Goal: Task Accomplishment & Management: Use online tool/utility

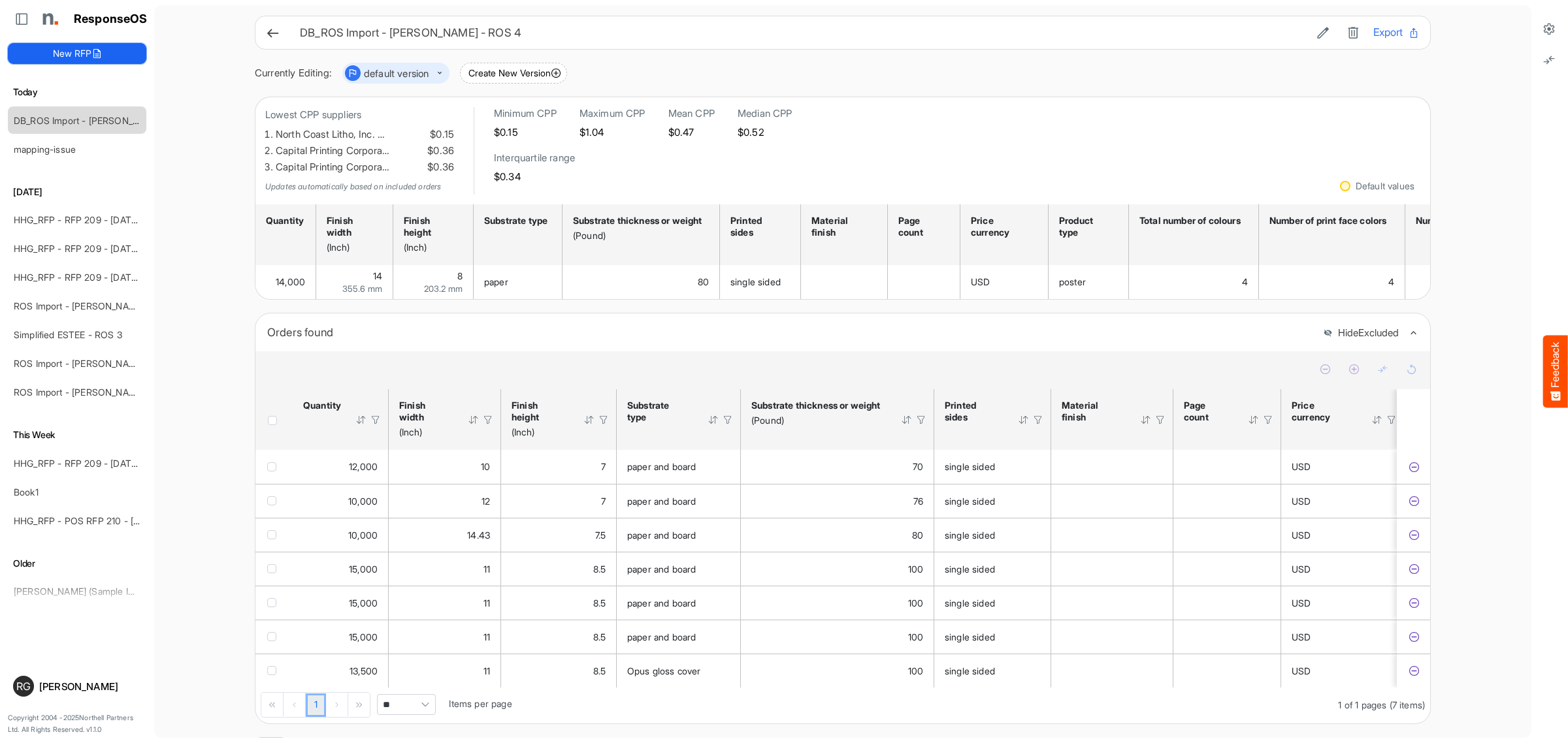
click at [98, 51] on icon at bounding box center [96, 53] width 10 height 10
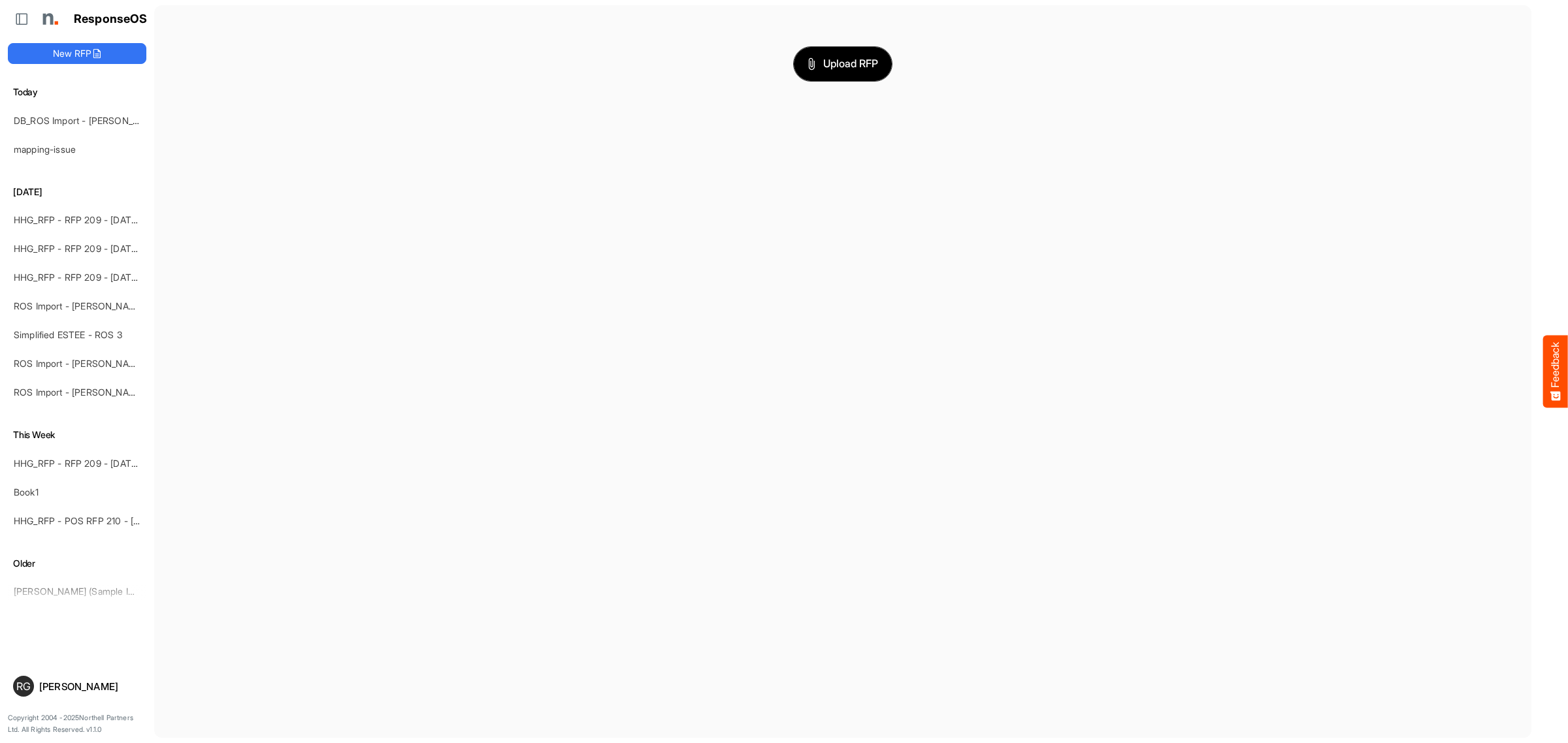
click at [827, 65] on span "Upload RFP" at bounding box center [843, 64] width 71 height 17
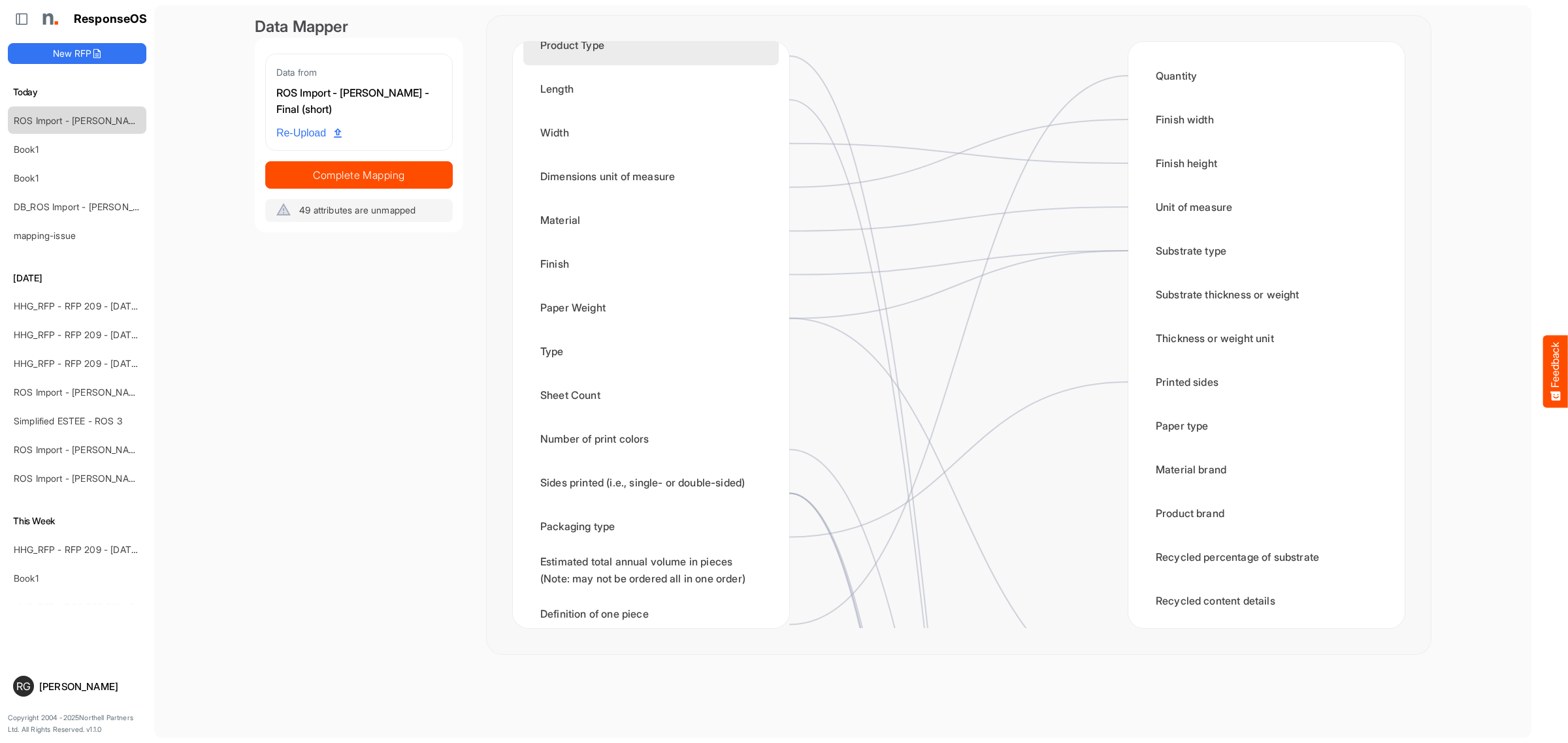
scroll to position [408, 0]
click at [669, 301] on div "Paper Weight" at bounding box center [651, 304] width 255 height 41
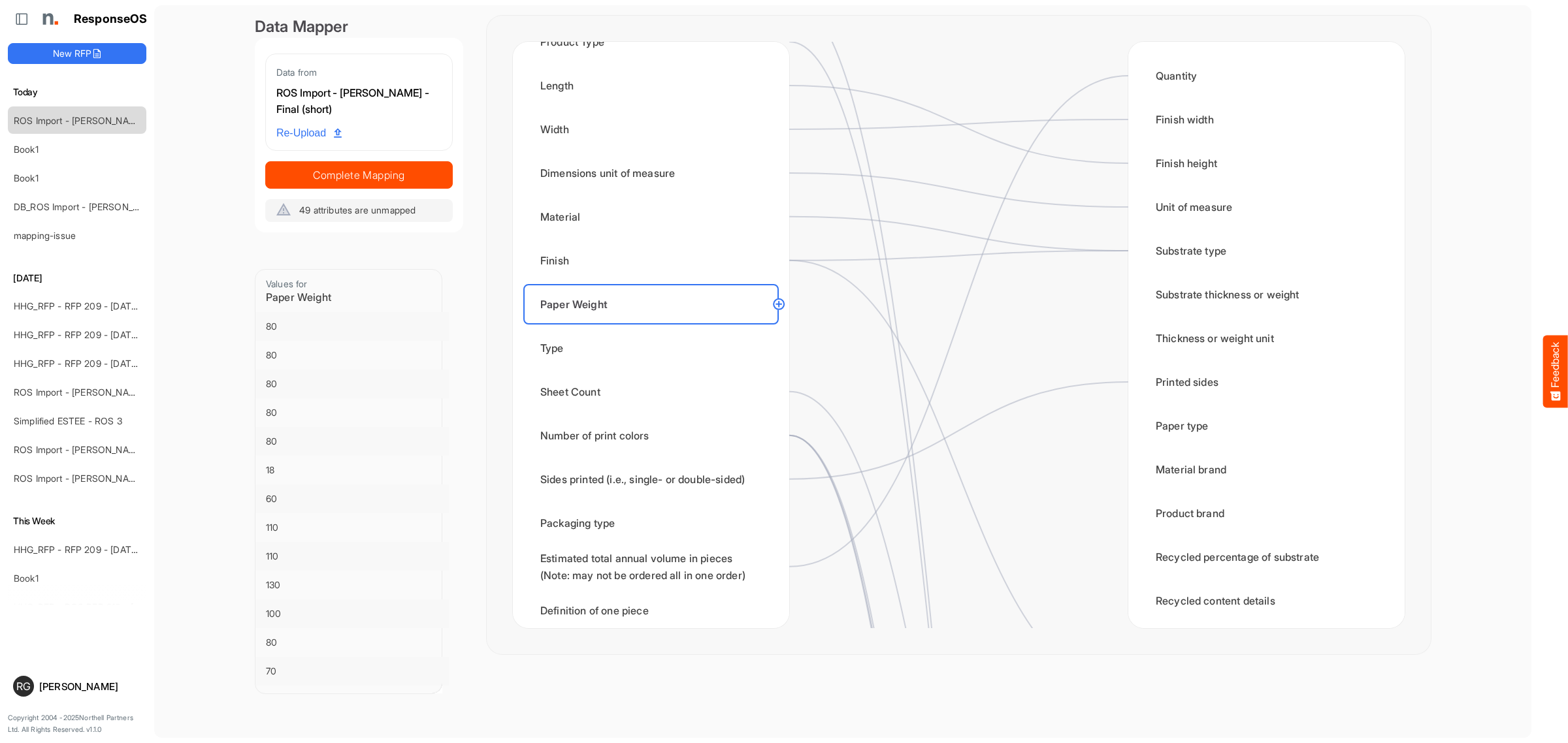
click at [775, 302] on circle at bounding box center [778, 304] width 16 height 16
click at [1185, 304] on div "Substrate thickness or weight" at bounding box center [1267, 295] width 255 height 41
click at [771, 302] on circle at bounding box center [778, 304] width 16 height 16
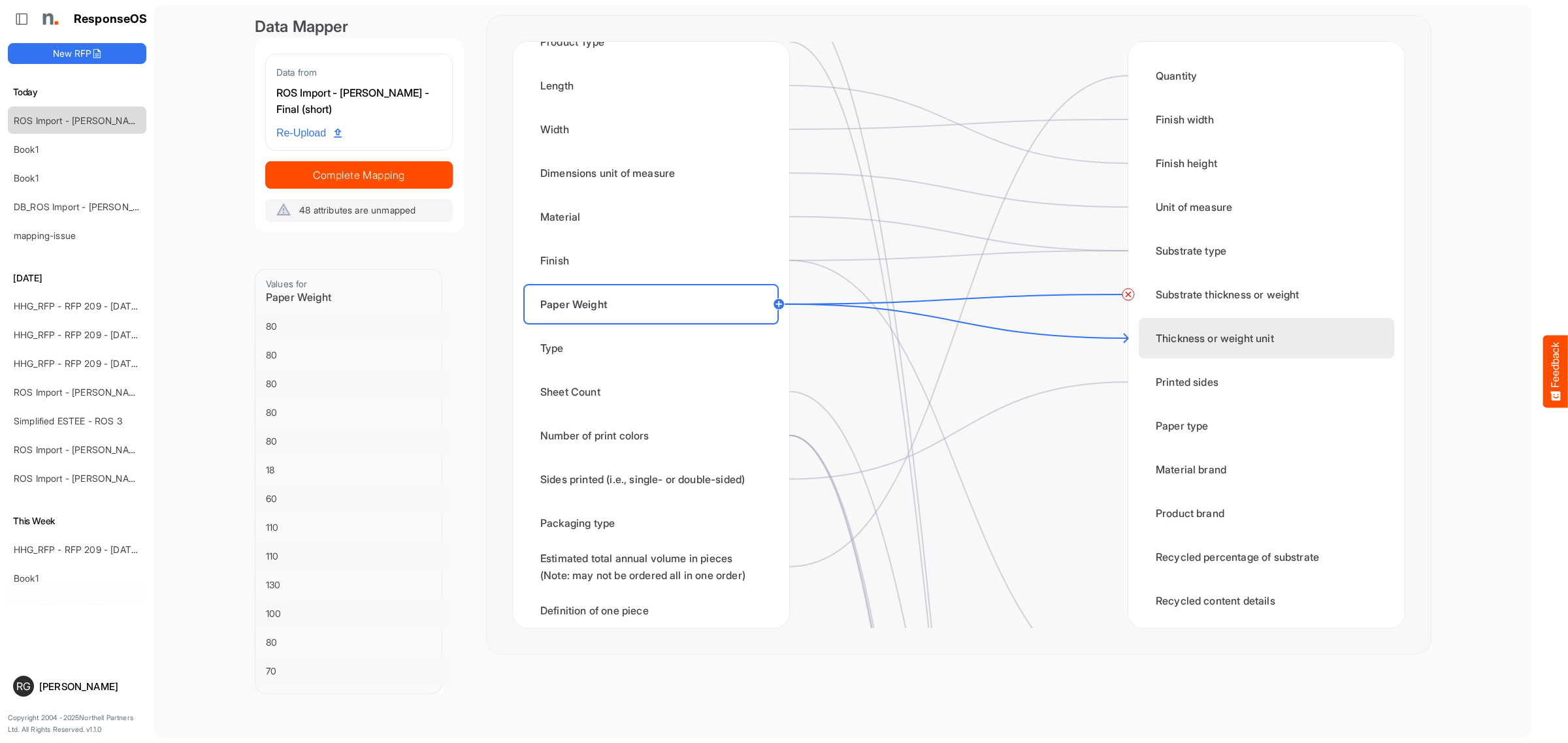
click at [1209, 346] on div "Thickness or weight unit" at bounding box center [1267, 338] width 255 height 41
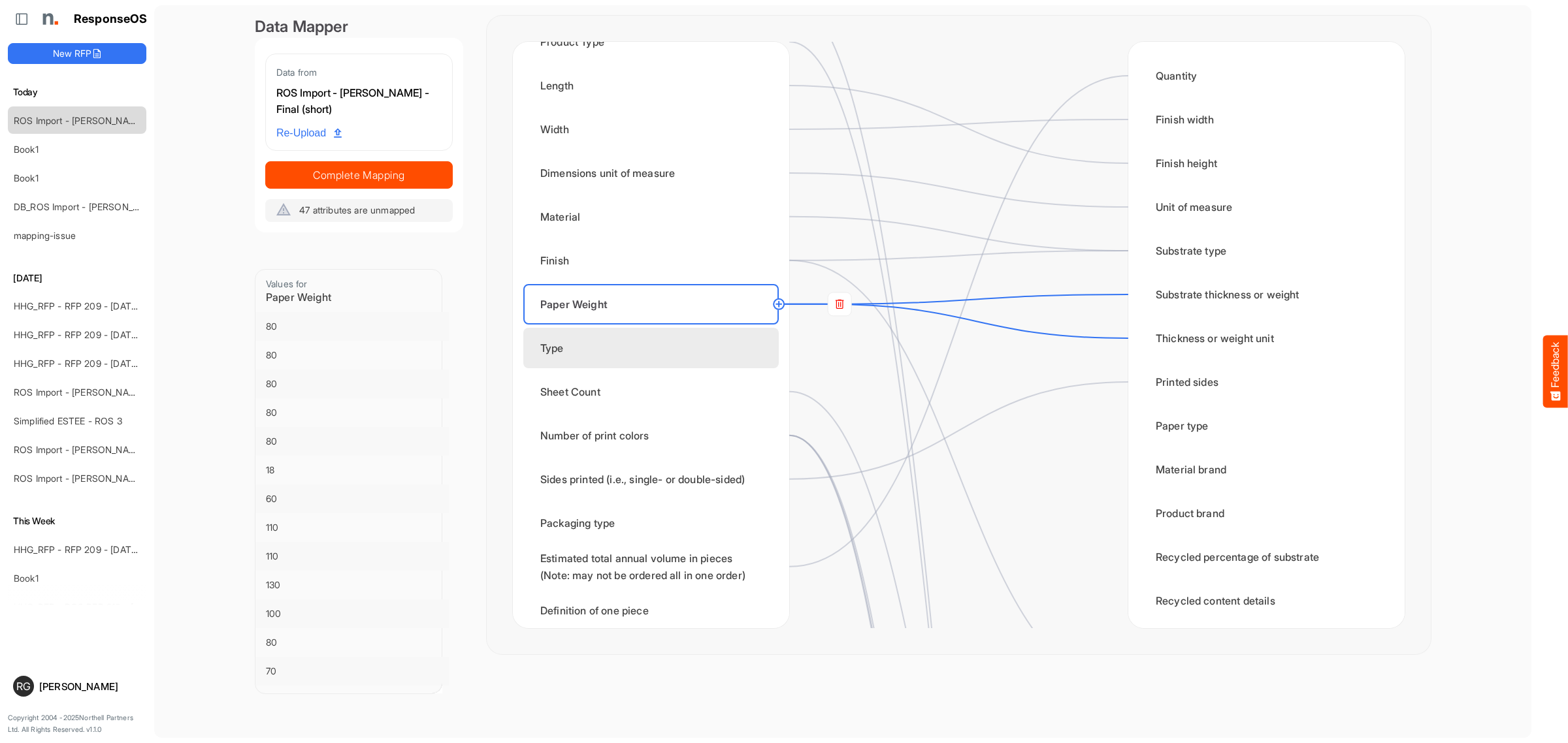
click at [681, 340] on div "Type" at bounding box center [651, 347] width 255 height 41
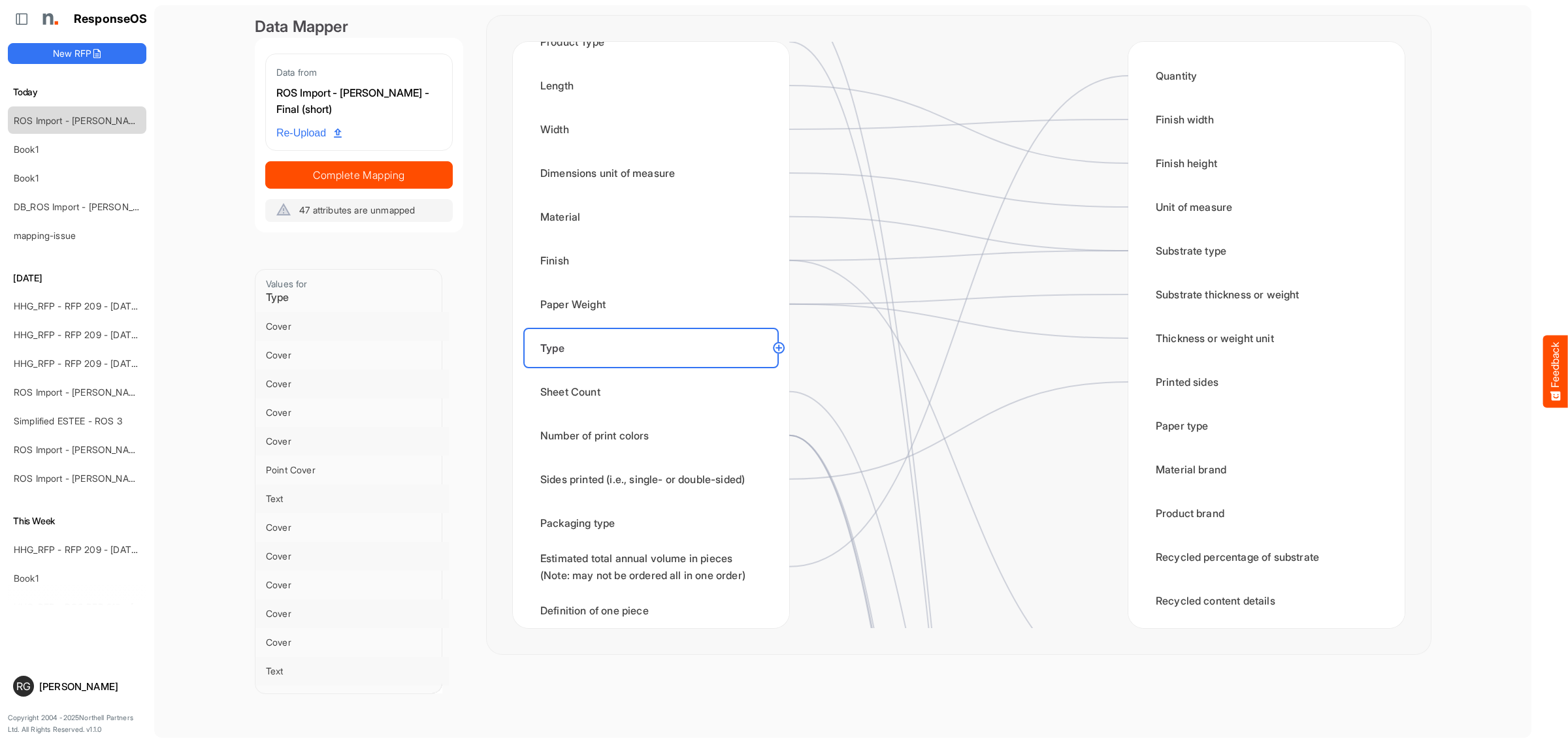
click at [771, 346] on circle at bounding box center [778, 347] width 16 height 16
click at [1173, 431] on div "Paper type" at bounding box center [1267, 426] width 255 height 41
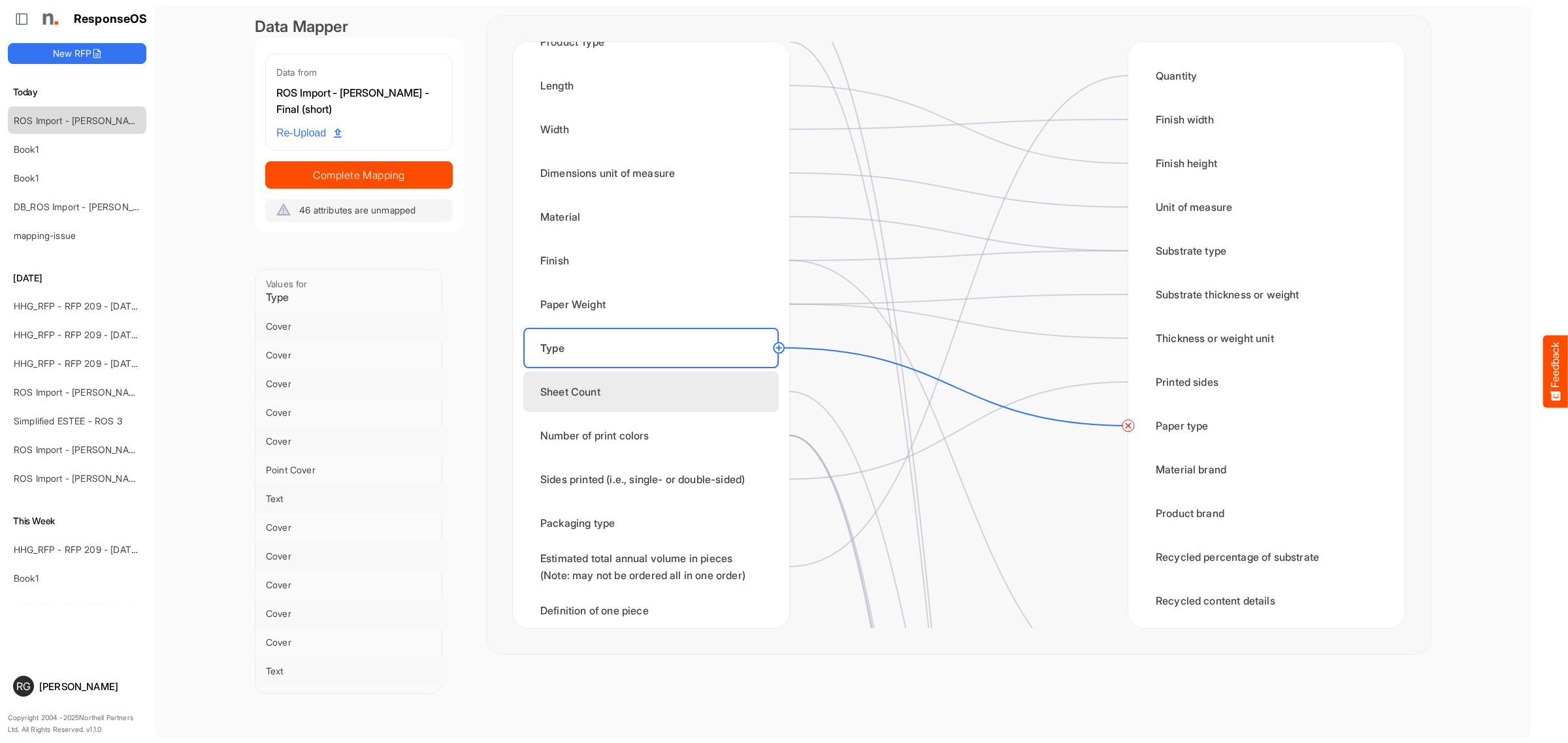
click at [679, 399] on div "Sheet Count" at bounding box center [651, 392] width 255 height 41
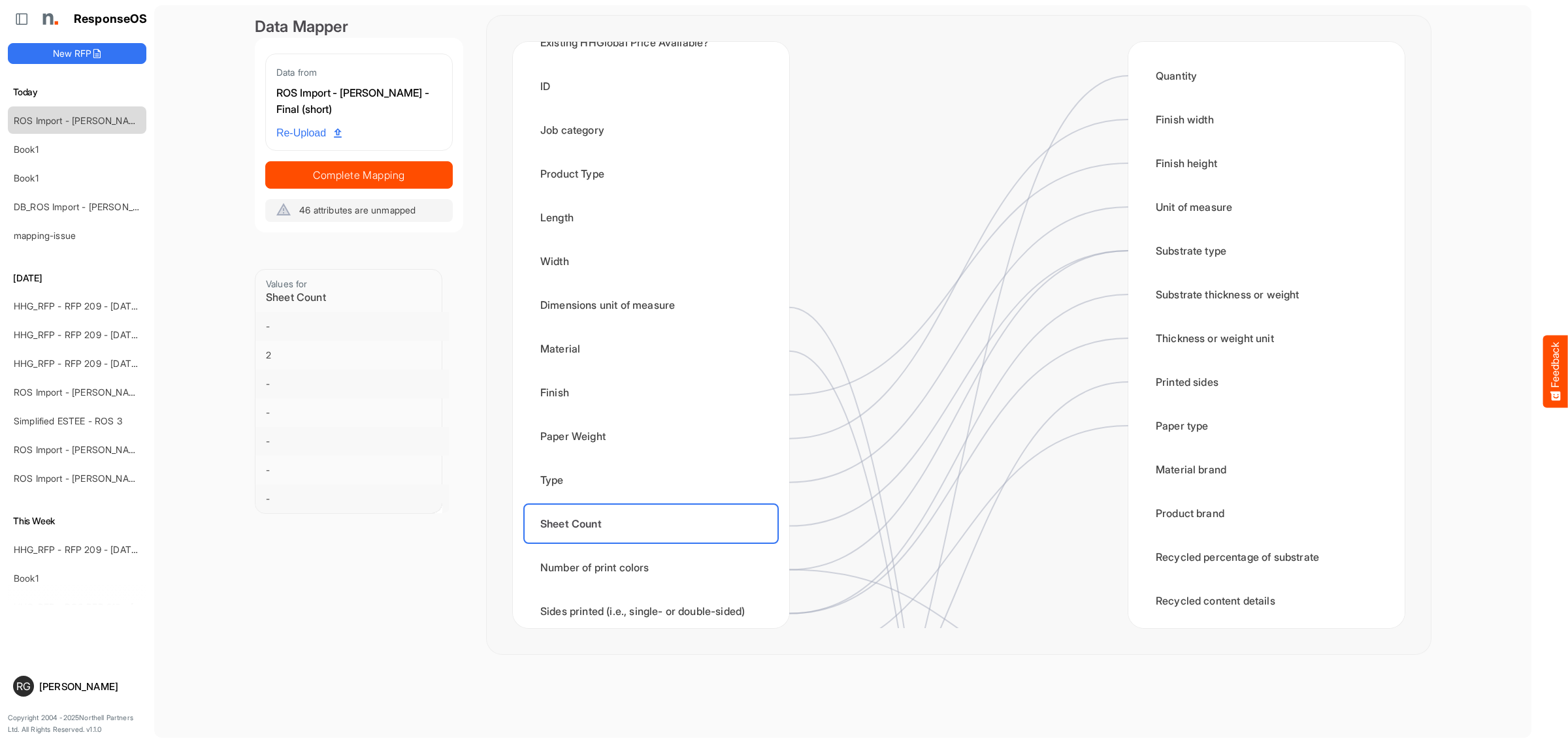
scroll to position [81, 0]
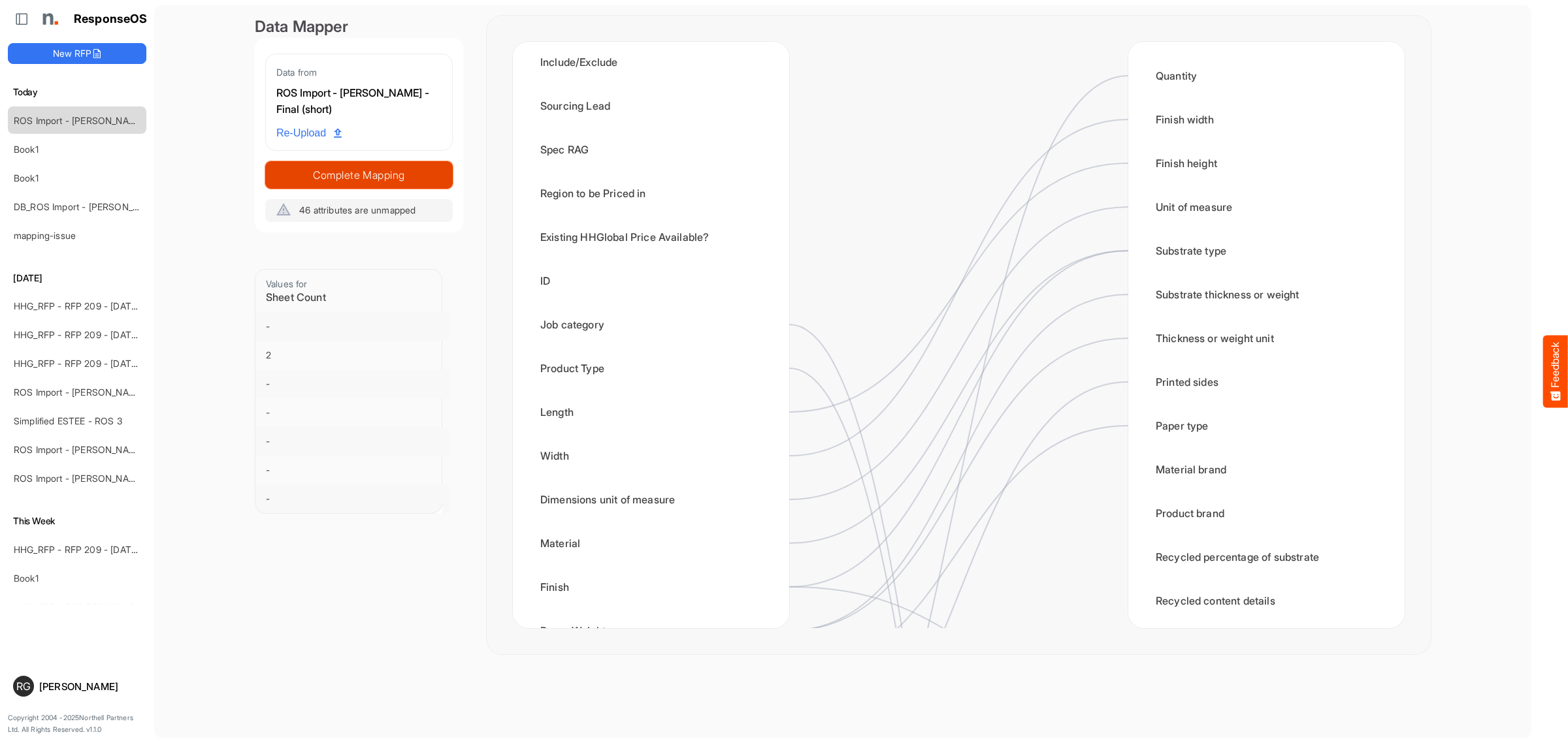
click at [370, 173] on span "Complete Mapping" at bounding box center [359, 175] width 186 height 18
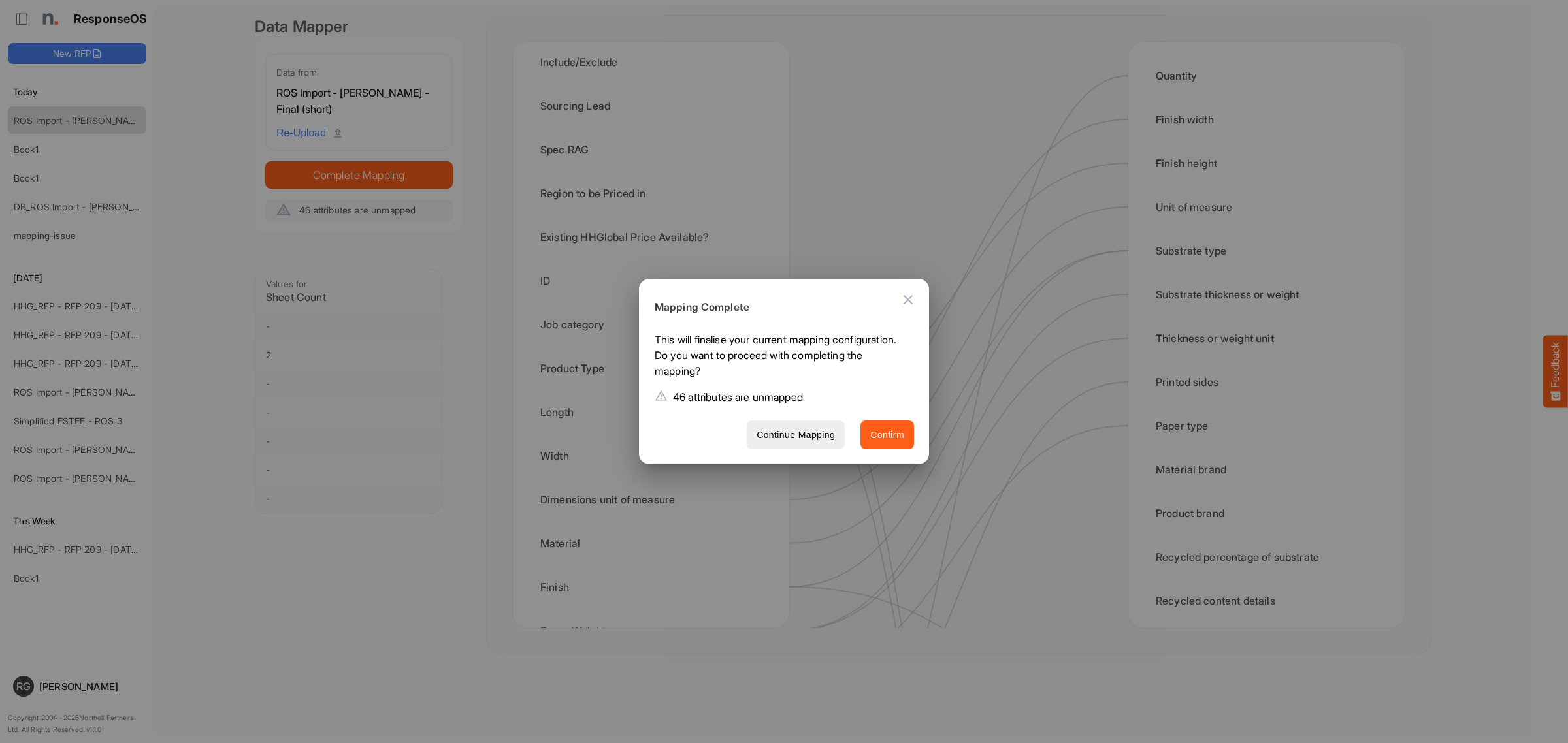
click at [906, 438] on button "Confirm" at bounding box center [887, 434] width 54 height 29
